Goal: Task Accomplishment & Management: Complete application form

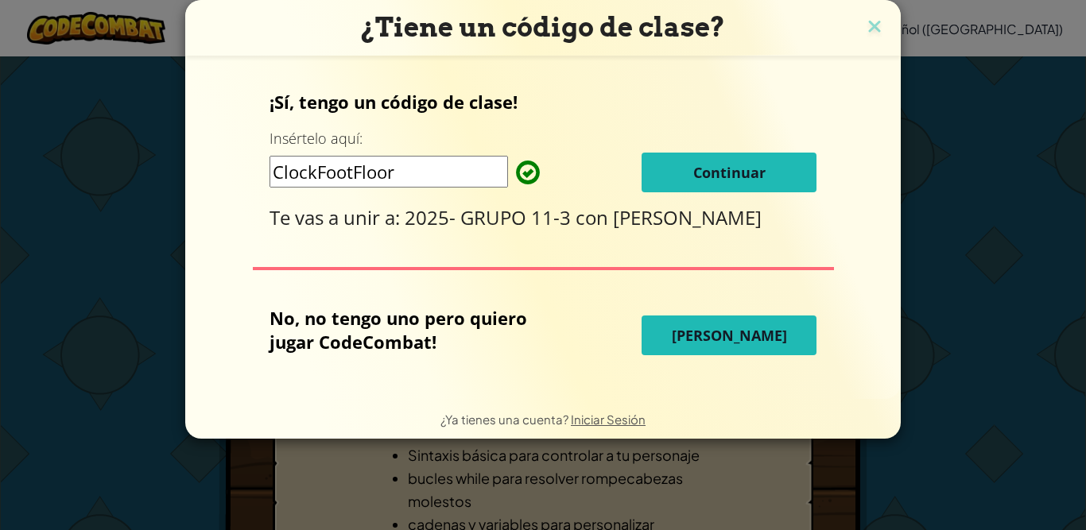
click at [681, 164] on button "Continuar" at bounding box center [729, 173] width 175 height 40
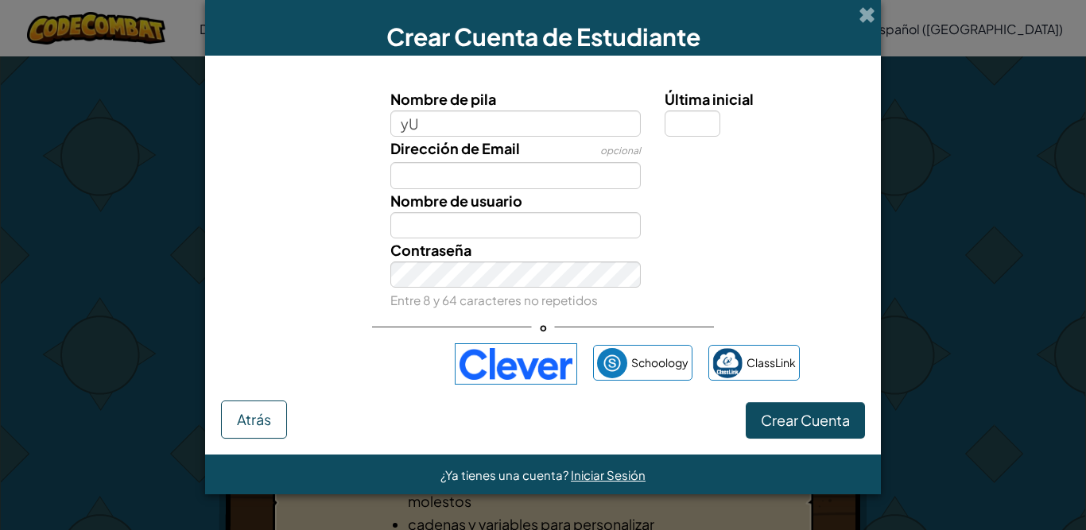
type input "y"
type input "Yulitza"
click at [696, 118] on input "Última inicial" at bounding box center [693, 124] width 56 height 26
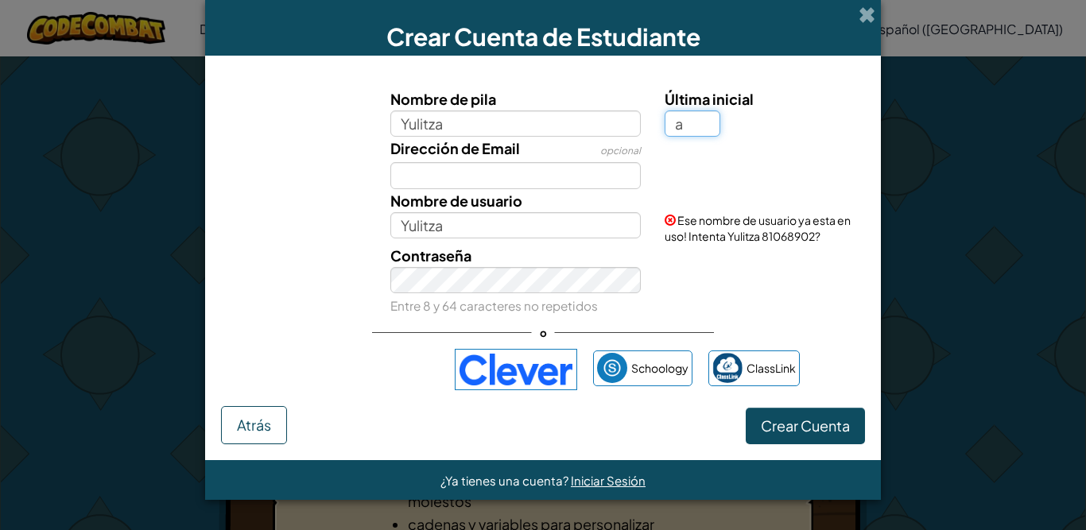
type input "a"
type input "Yulitza A"
click at [509, 177] on input "Dirección de Email" at bounding box center [515, 175] width 251 height 26
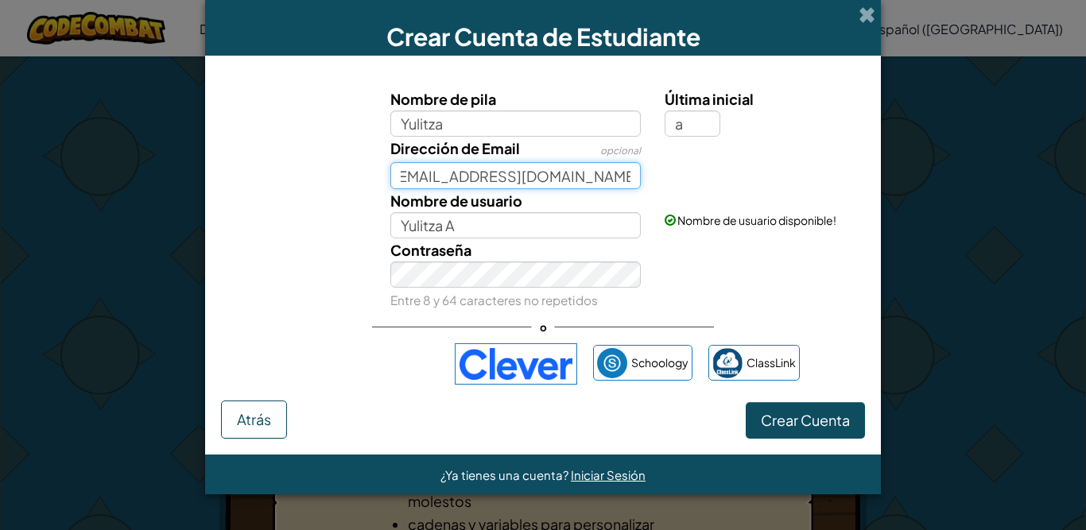
scroll to position [0, 20]
click at [456, 169] on input "[EMAIL_ADDRESS][DOMAIN_NAME]" at bounding box center [515, 175] width 251 height 26
type input "[EMAIL_ADDRESS][DOMAIN_NAME]"
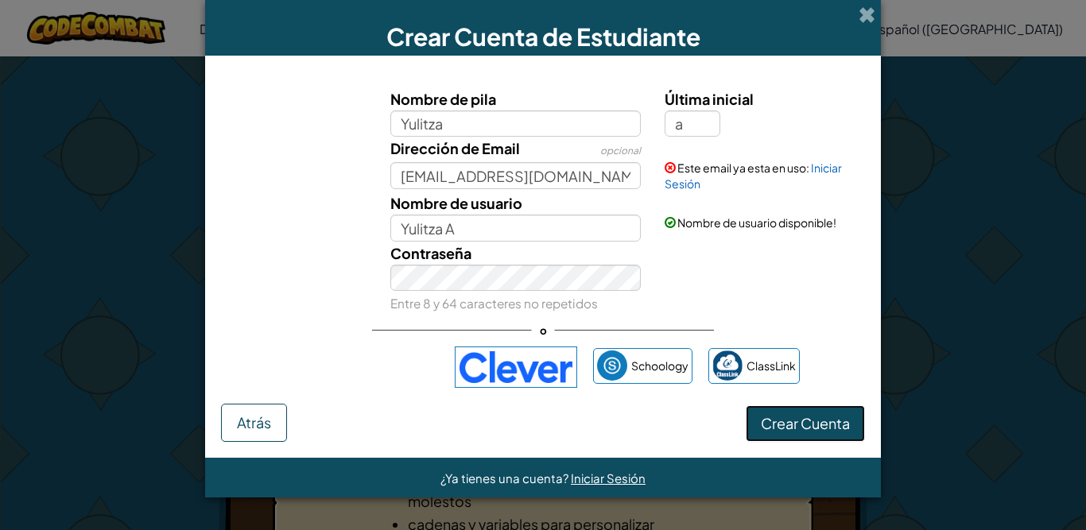
click at [778, 411] on button "Crear Cuenta" at bounding box center [805, 423] width 119 height 37
click at [591, 477] on span "Iniciar Sesión" at bounding box center [608, 478] width 75 height 15
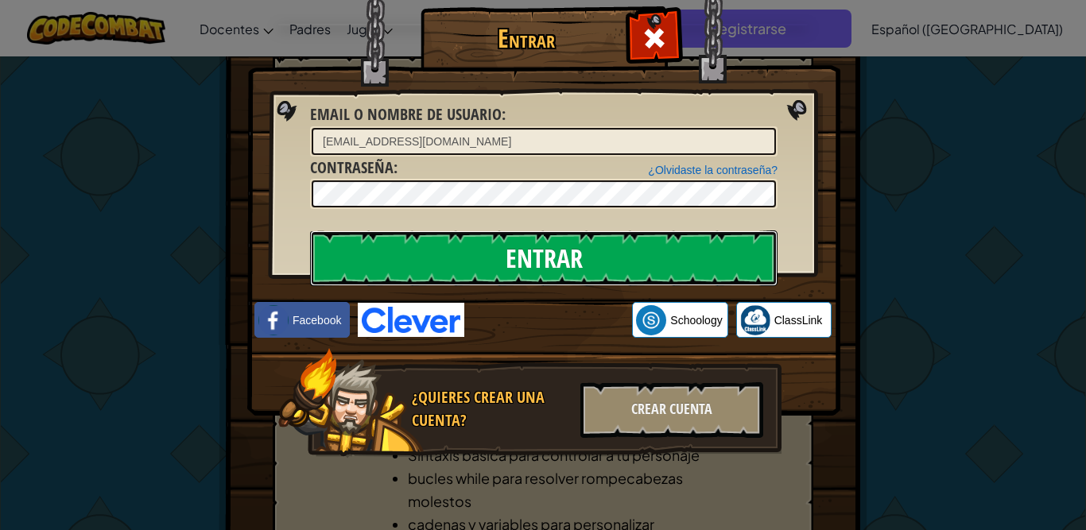
click at [584, 241] on input "Entrar" at bounding box center [543, 259] width 467 height 56
